Goal: Information Seeking & Learning: Check status

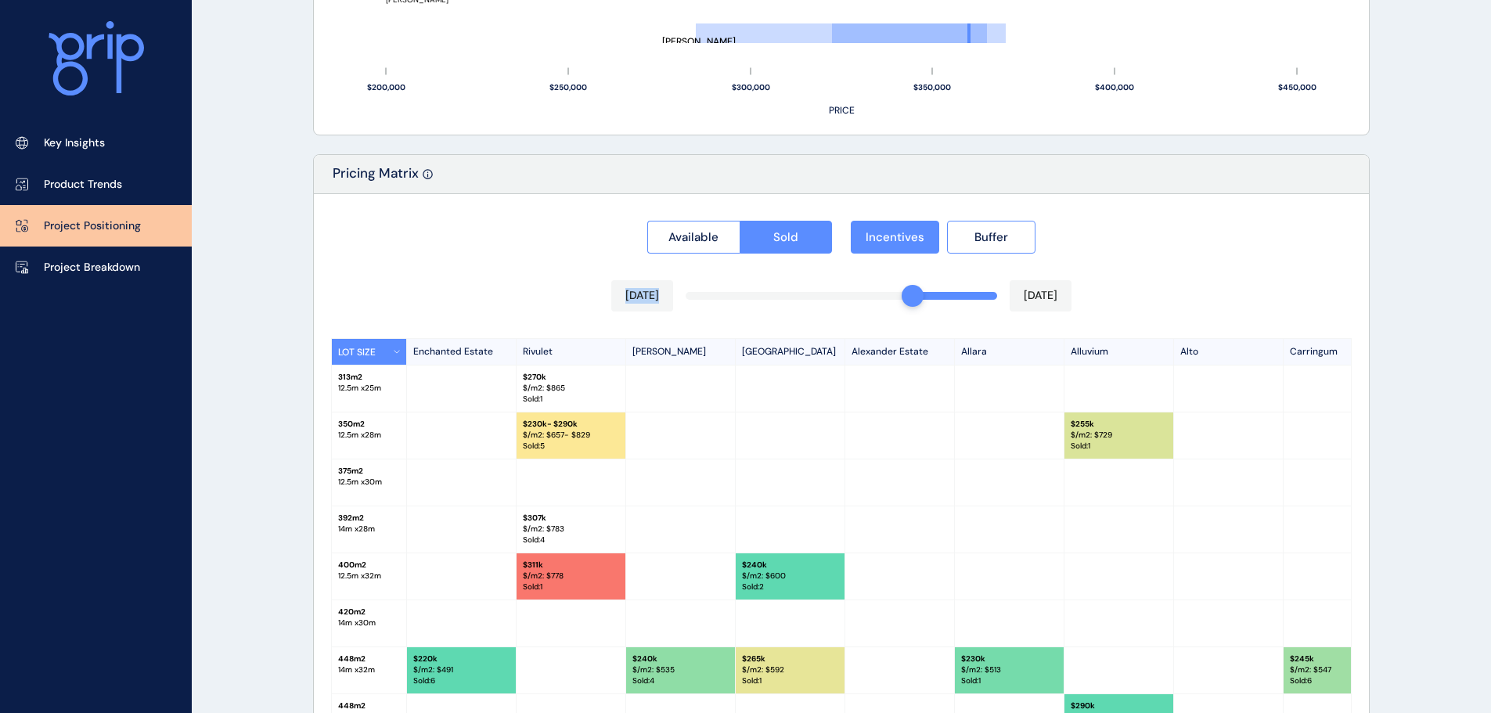
scroll to position [110, 0]
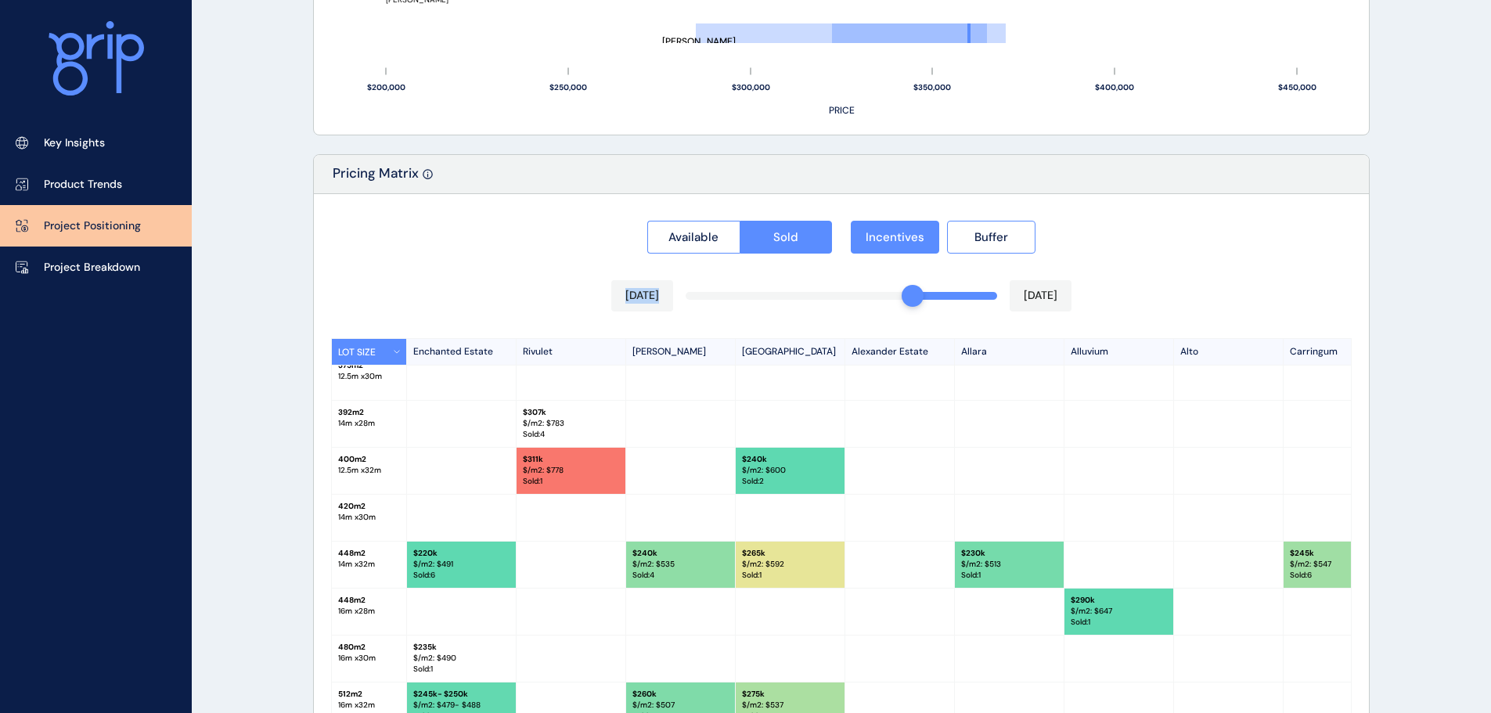
click at [521, 302] on div "Available Sold Incentives Buffer [DATE] [DATE] LOT SIZE Enchanted Estate Rivule…" at bounding box center [841, 505] width 1055 height 623
click at [592, 268] on div "Available Sold Incentives Buffer [DATE] [DATE] LOT SIZE Enchanted Estate Rivule…" at bounding box center [841, 505] width 1055 height 623
click at [779, 239] on span "Sold" at bounding box center [785, 237] width 25 height 16
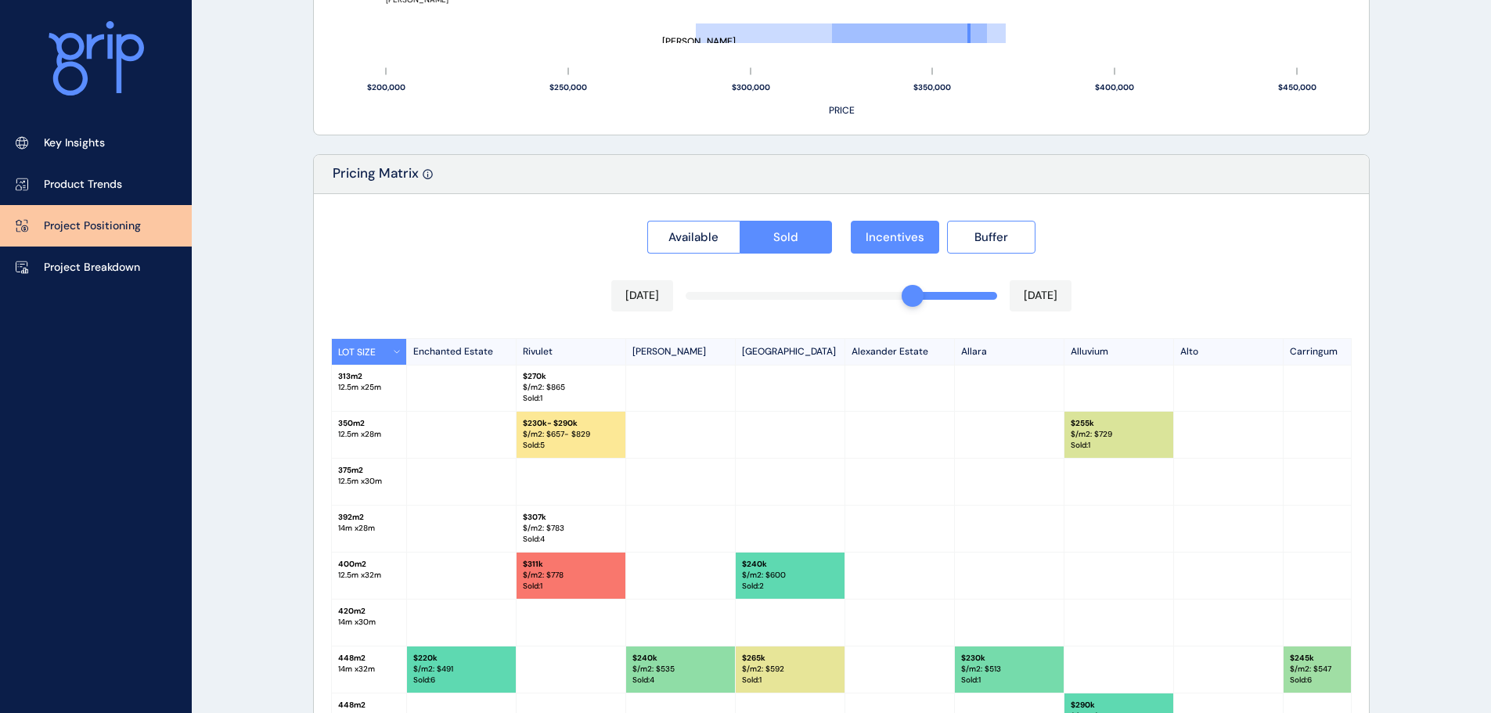
scroll to position [0, 0]
click at [492, 286] on div "Available Sold Incentives Buffer [DATE] [DATE] LOT SIZE Enchanted Estate Rivule…" at bounding box center [841, 505] width 1055 height 623
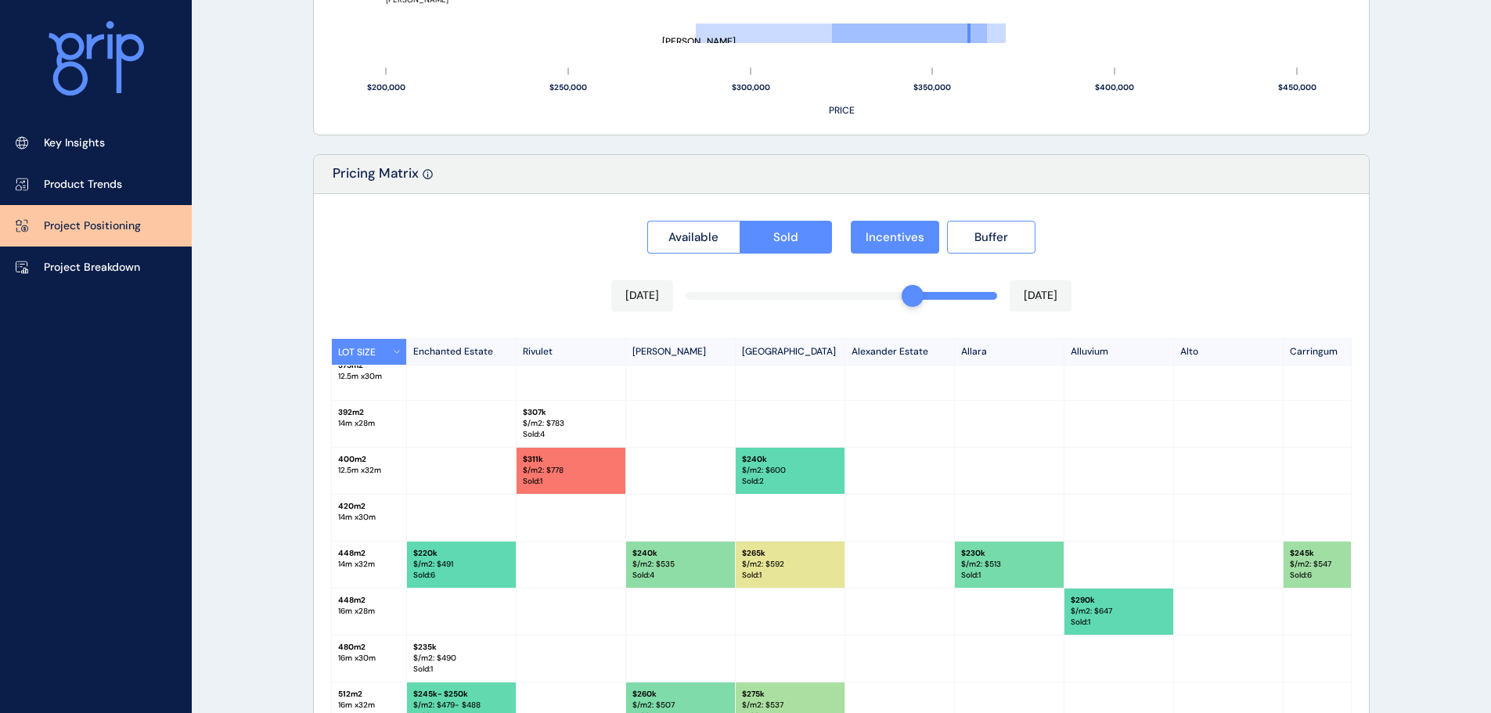
scroll to position [110, 0]
drag, startPoint x: 564, startPoint y: 477, endPoint x: 555, endPoint y: 475, distance: 9.7
click at [557, 476] on p "Sold : 1" at bounding box center [571, 481] width 96 height 11
click at [543, 448] on div "$ 311k $/m2: $ 778 Sold : 1" at bounding box center [571, 471] width 110 height 46
click at [539, 429] on p "Sold : 4" at bounding box center [571, 434] width 96 height 11
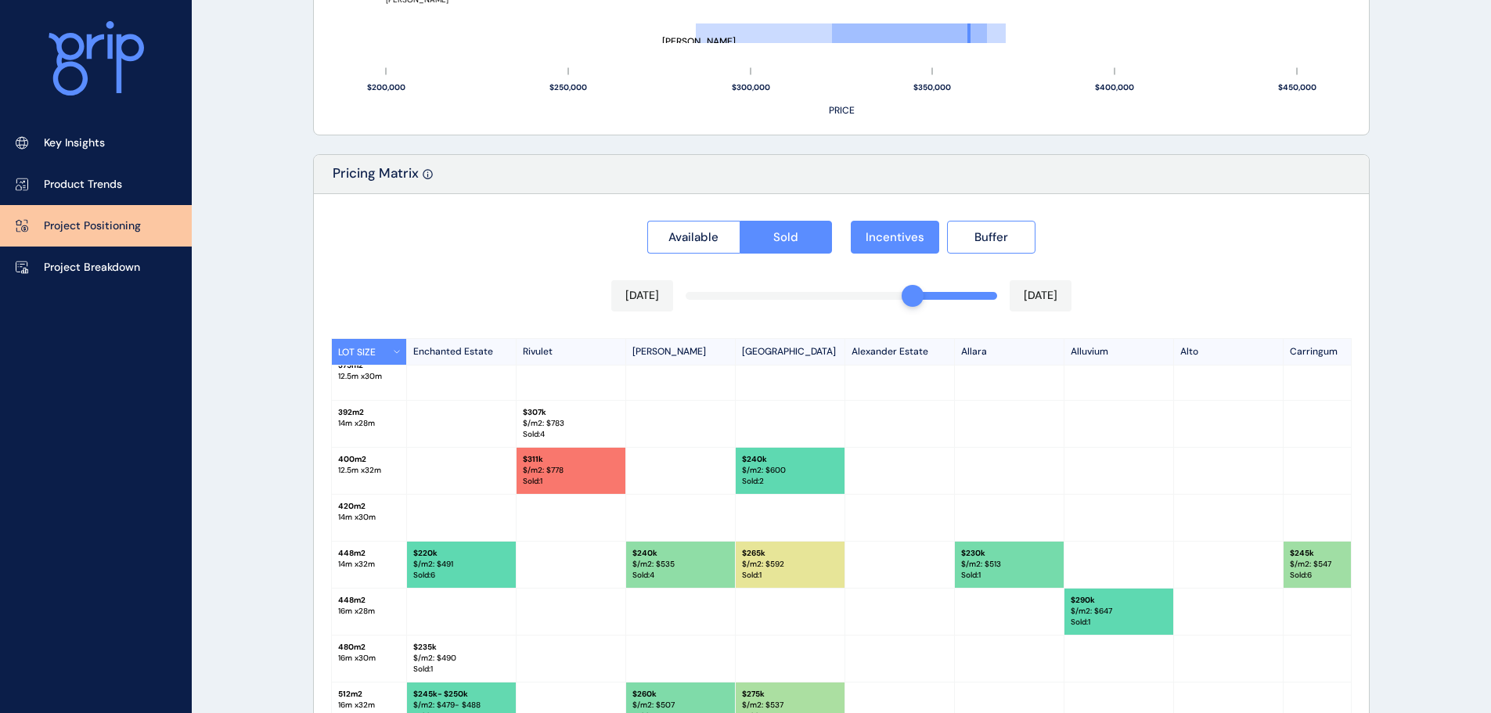
click at [512, 285] on div "Available Sold Incentives Buffer [DATE] [DATE] LOT SIZE Enchanted Estate Rivule…" at bounding box center [841, 505] width 1055 height 623
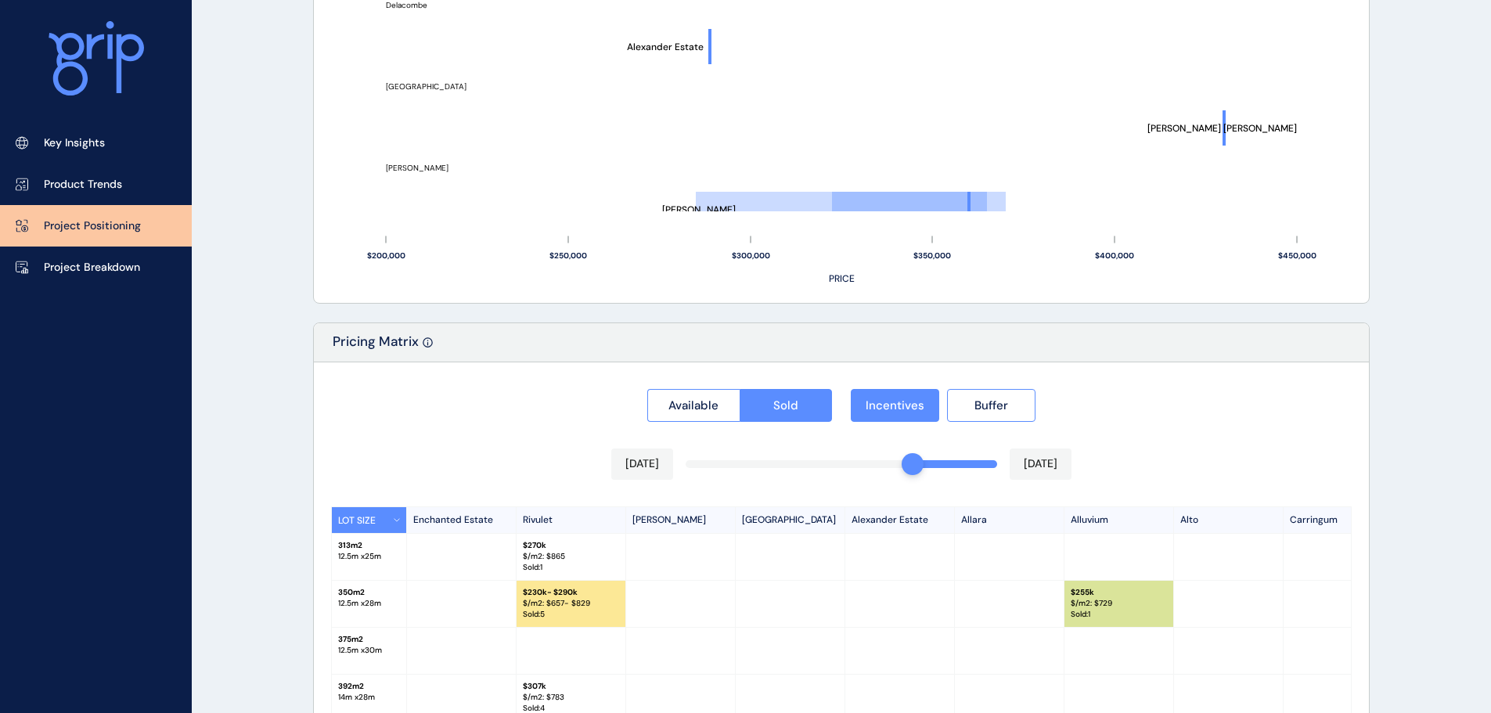
scroll to position [906, 0]
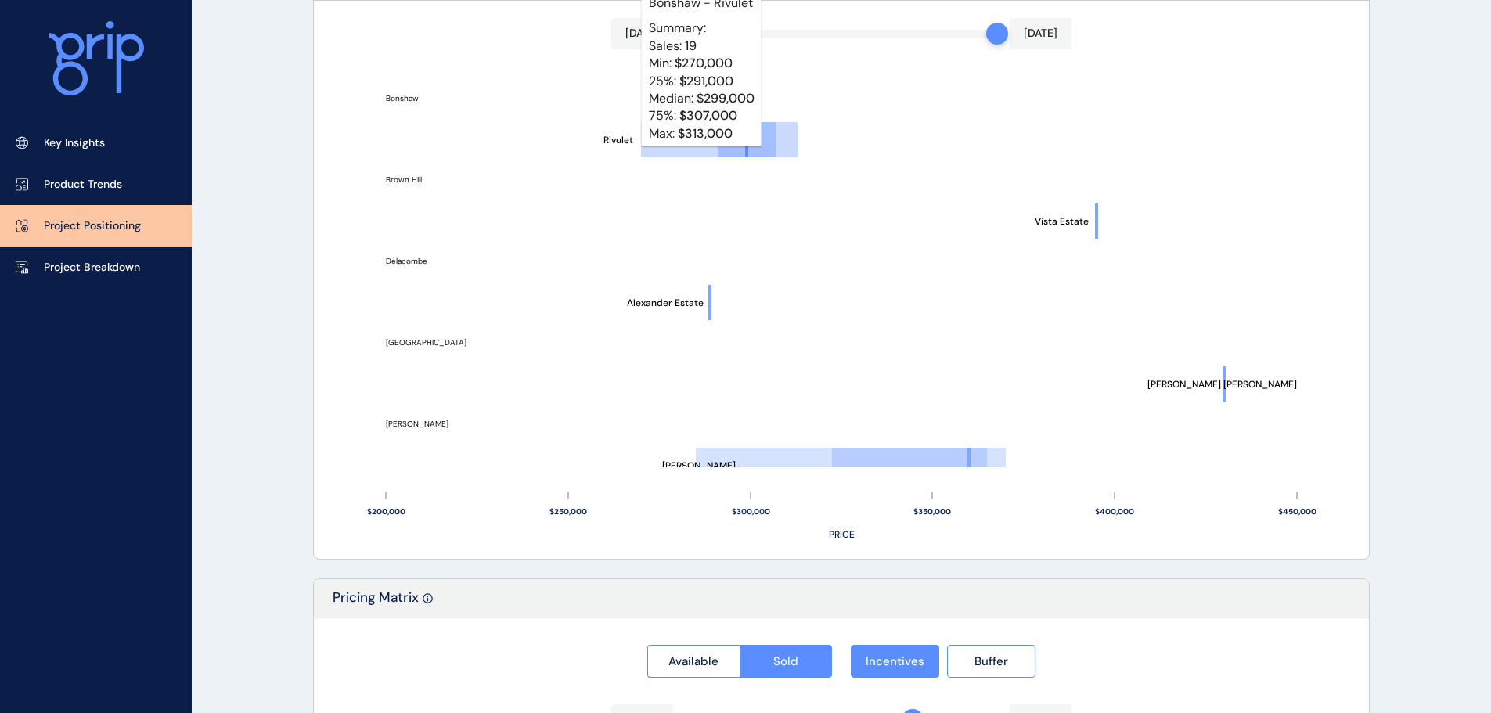
click at [702, 140] on line at bounding box center [679, 140] width 77 height 0
